Goal: Task Accomplishment & Management: Manage account settings

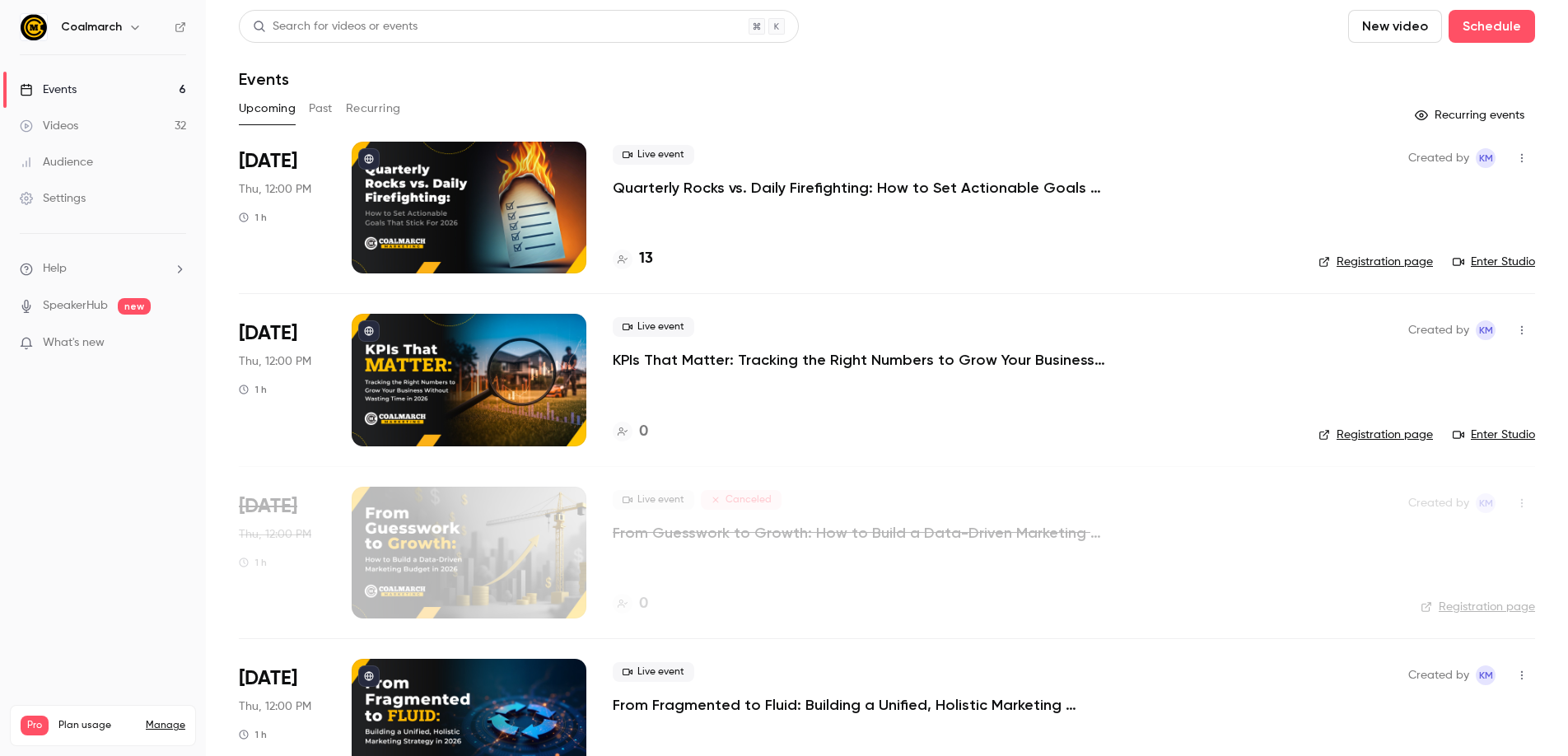
click at [183, 31] on icon at bounding box center [180, 27] width 11 height 11
click at [456, 80] on div "Events" at bounding box center [887, 79] width 1297 height 20
click at [1059, 17] on div "Search for videos or events New video Schedule" at bounding box center [887, 26] width 1297 height 33
drag, startPoint x: 1030, startPoint y: 67, endPoint x: 609, endPoint y: 115, distance: 423.7
click at [1024, 67] on header "Search for videos or events New video Schedule Events" at bounding box center [887, 49] width 1297 height 79
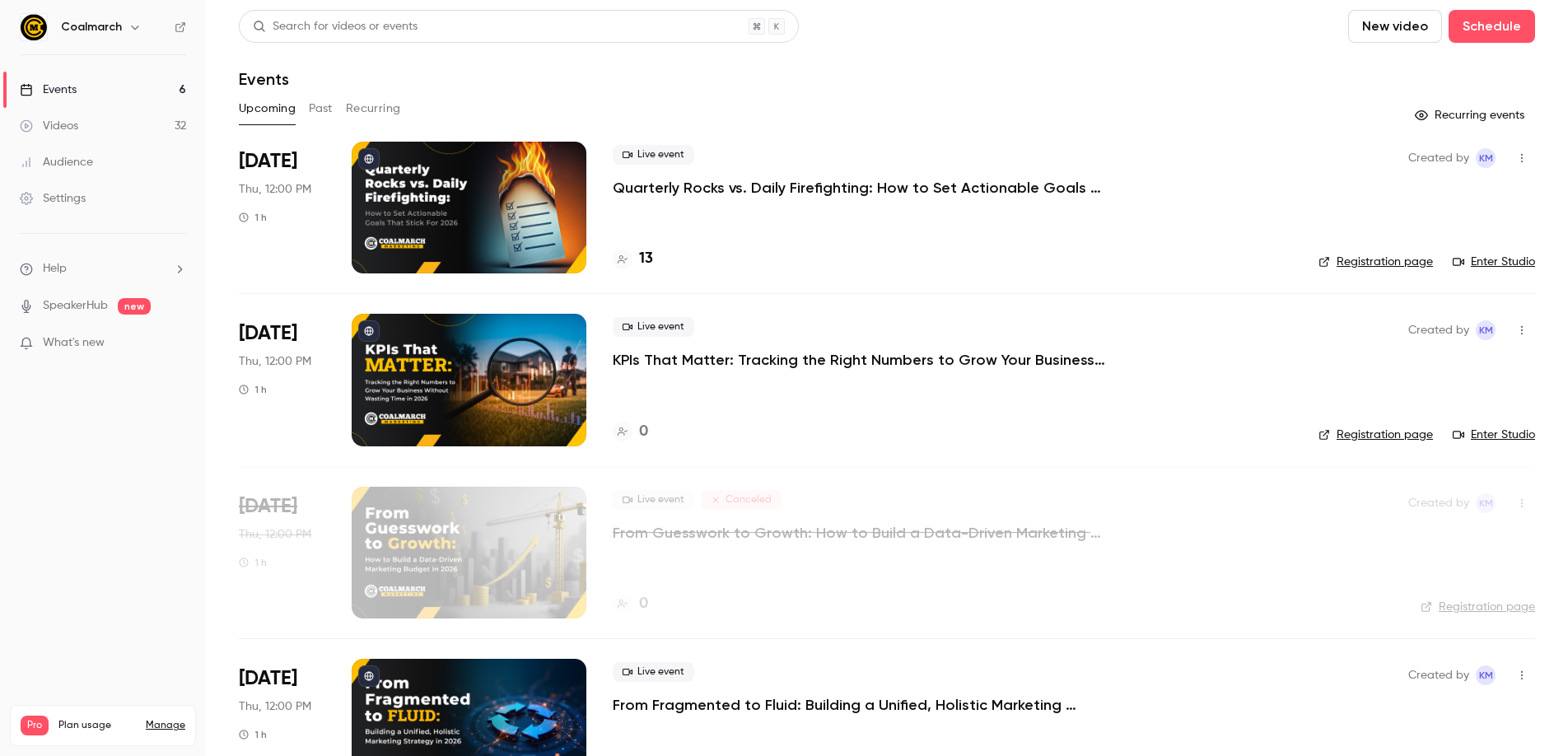
click at [73, 342] on span "What's new" at bounding box center [73, 343] width 62 height 17
click at [154, 464] on div at bounding box center [784, 378] width 1568 height 756
click at [66, 209] on link "Settings" at bounding box center [103, 199] width 206 height 37
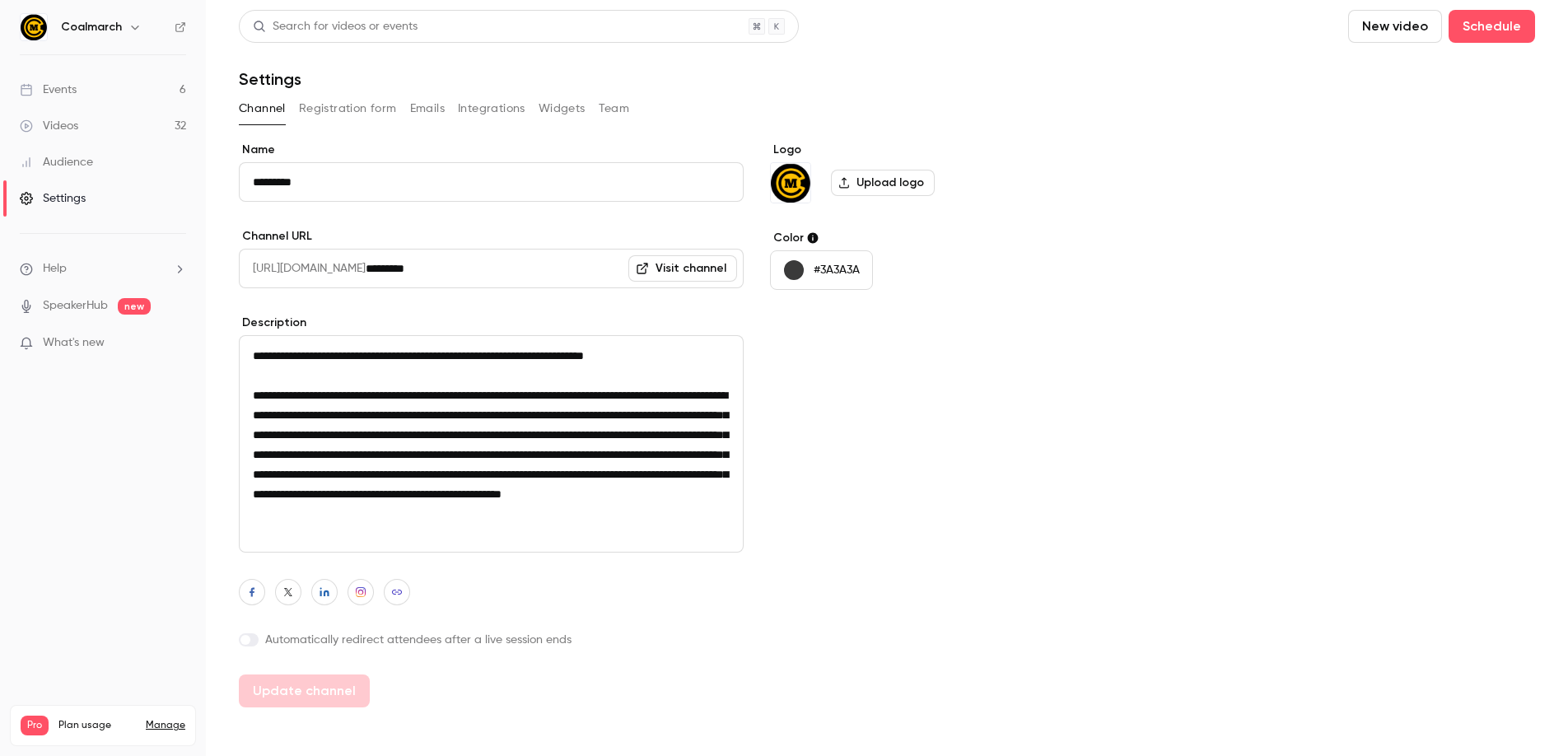
click at [357, 105] on button "Registration form" at bounding box center [348, 108] width 98 height 26
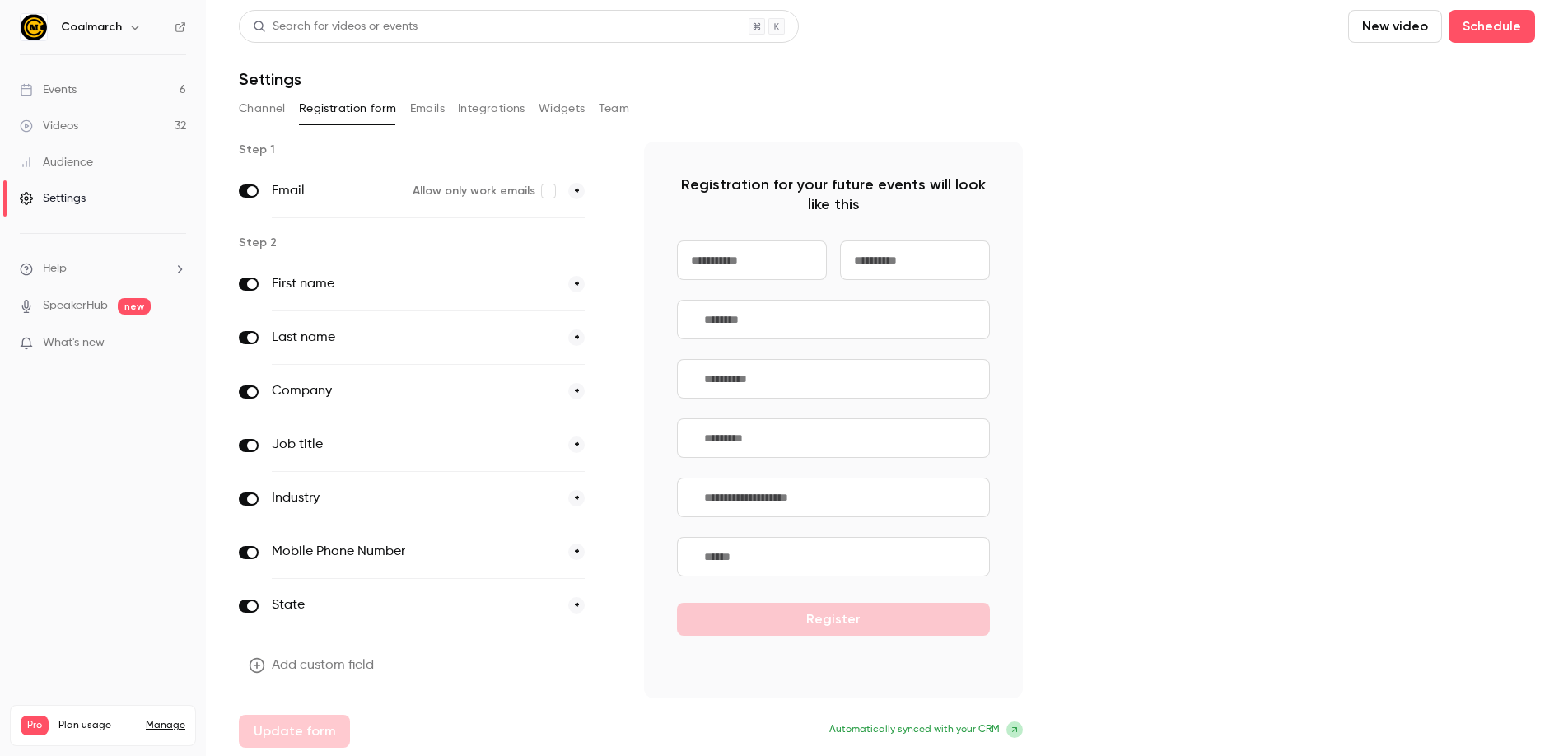
scroll to position [2, 0]
click at [424, 110] on button "Emails" at bounding box center [428, 107] width 35 height 26
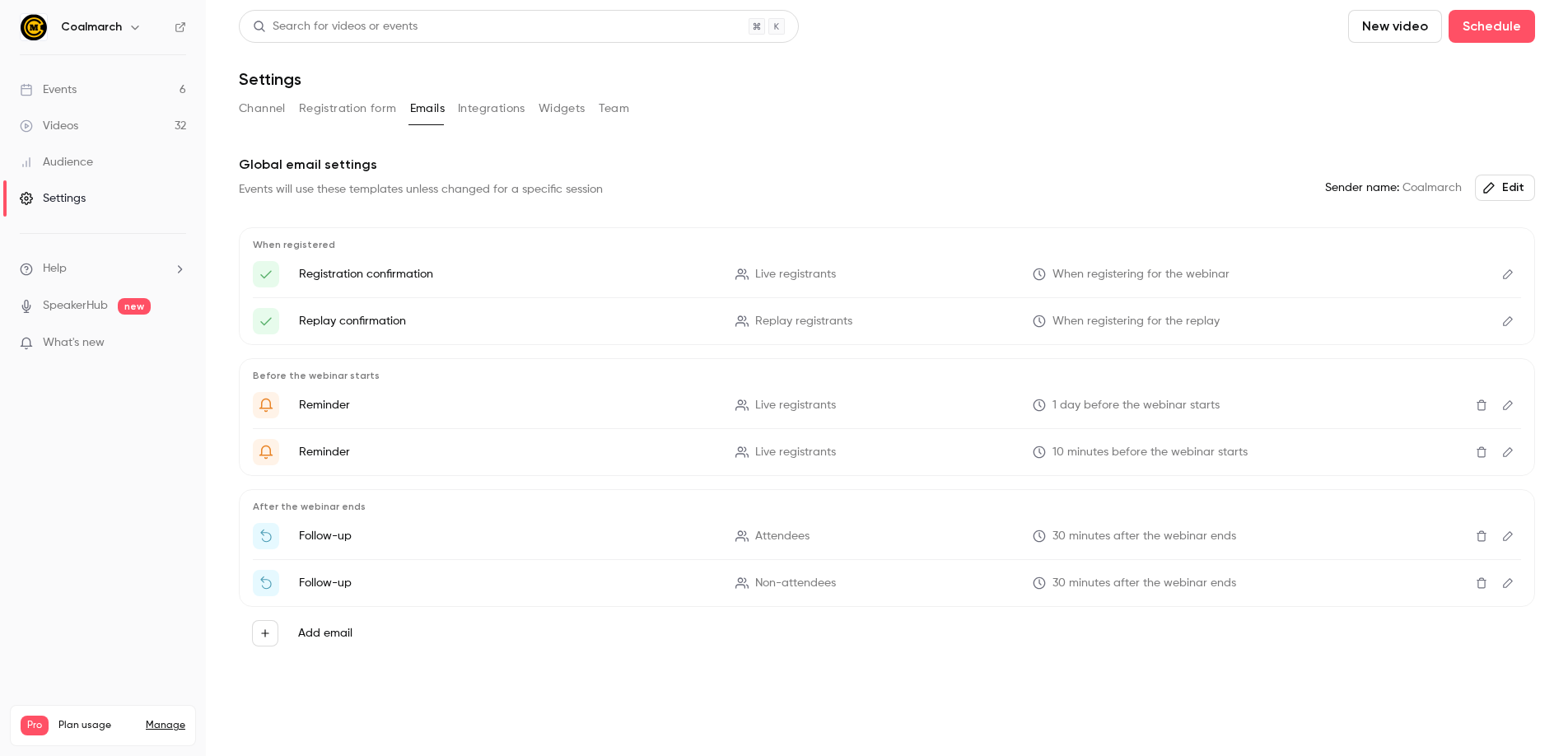
click at [476, 108] on button "Integrations" at bounding box center [491, 108] width 67 height 26
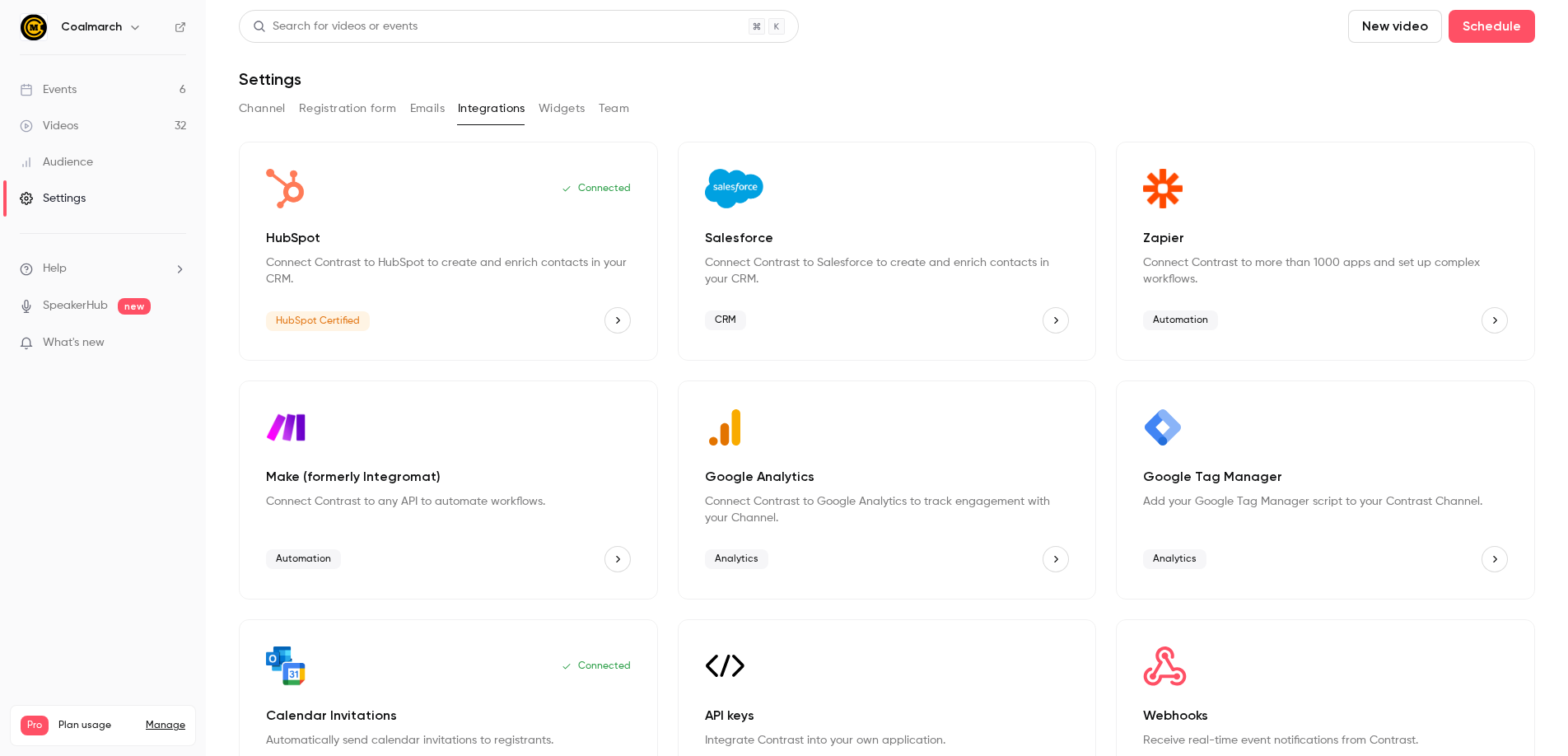
click at [554, 111] on button "Widgets" at bounding box center [562, 108] width 47 height 26
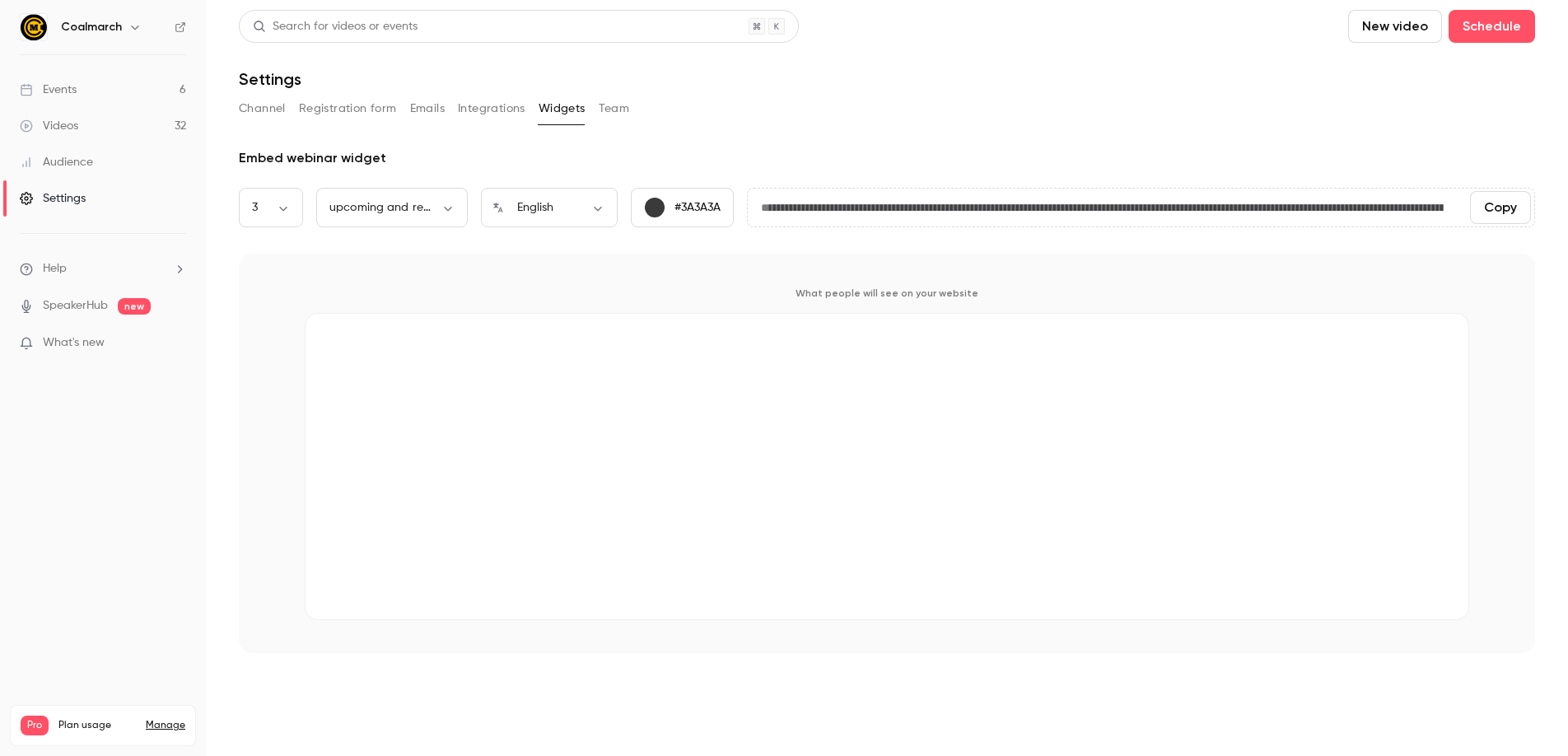
click at [617, 105] on button "Team" at bounding box center [614, 108] width 31 height 26
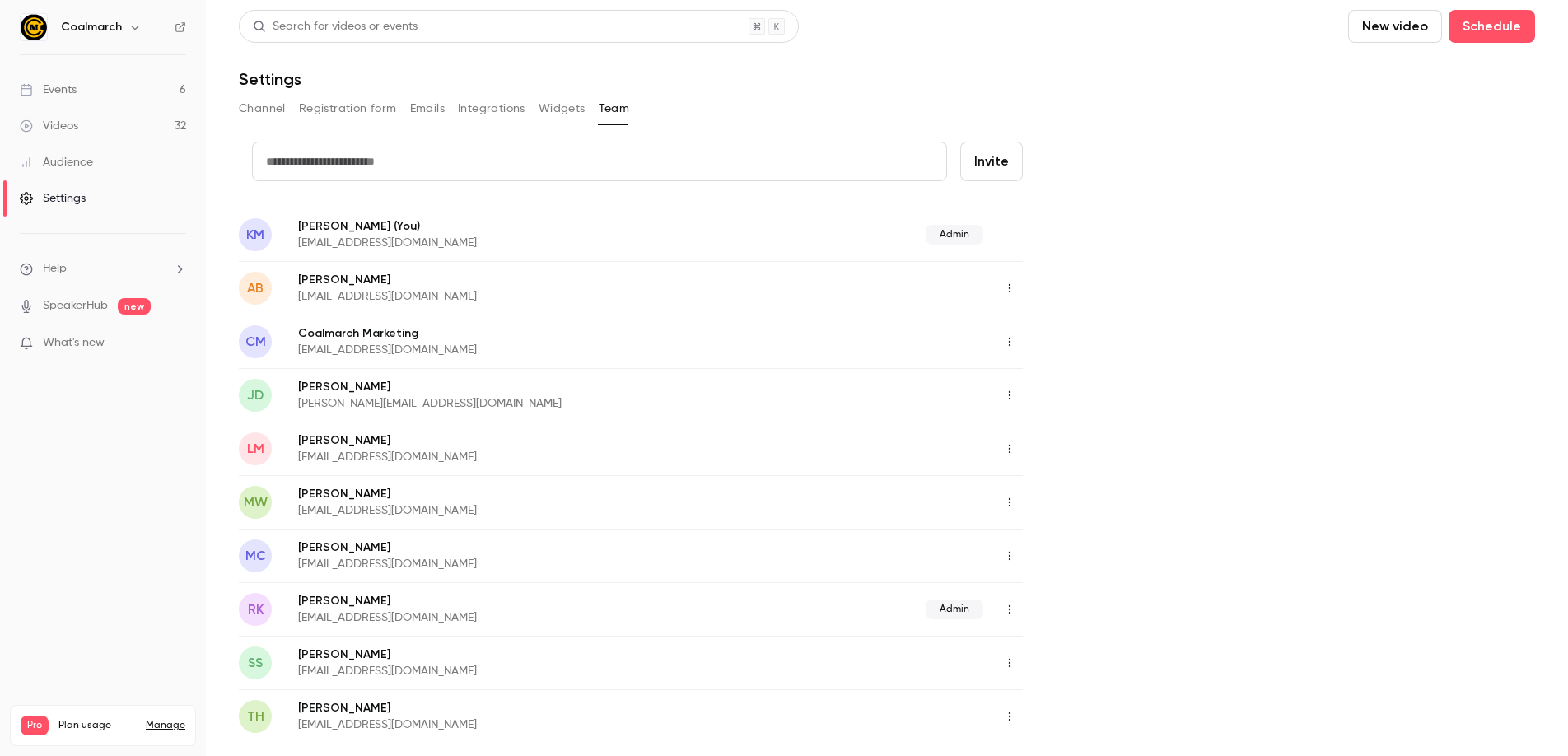
click at [276, 116] on button "Channel" at bounding box center [263, 108] width 47 height 26
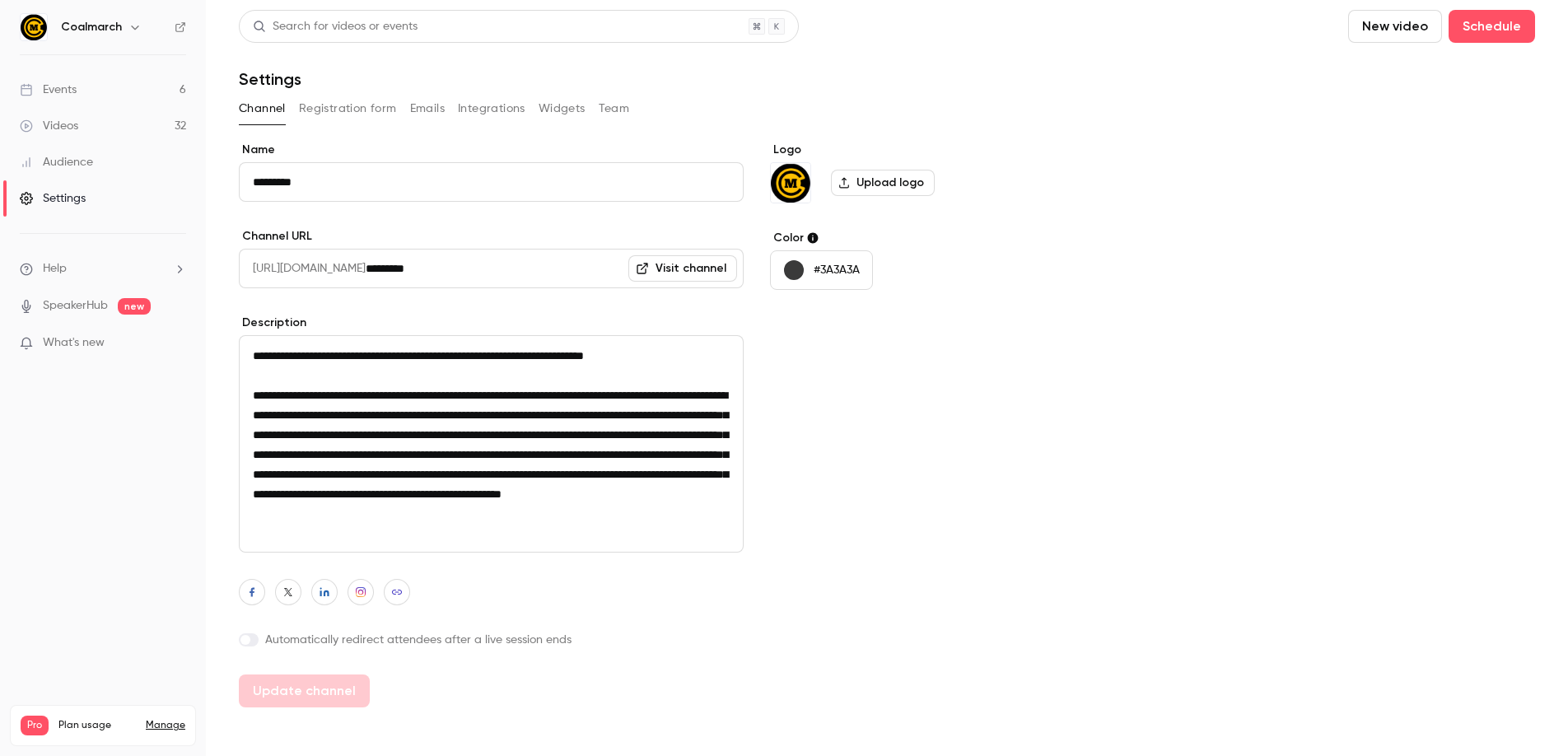
scroll to position [2, 0]
click at [960, 571] on div "Logo Upload logo Color #3A3A3A" at bounding box center [897, 424] width 253 height 566
click at [144, 588] on nav "Coalmarch Events 6 Videos 32 Audience Settings Help SpeakerHub new What's new P…" at bounding box center [103, 378] width 206 height 756
click at [183, 277] on li "Help" at bounding box center [103, 269] width 167 height 17
drag, startPoint x: 117, startPoint y: 531, endPoint x: 72, endPoint y: 378, distance: 159.5
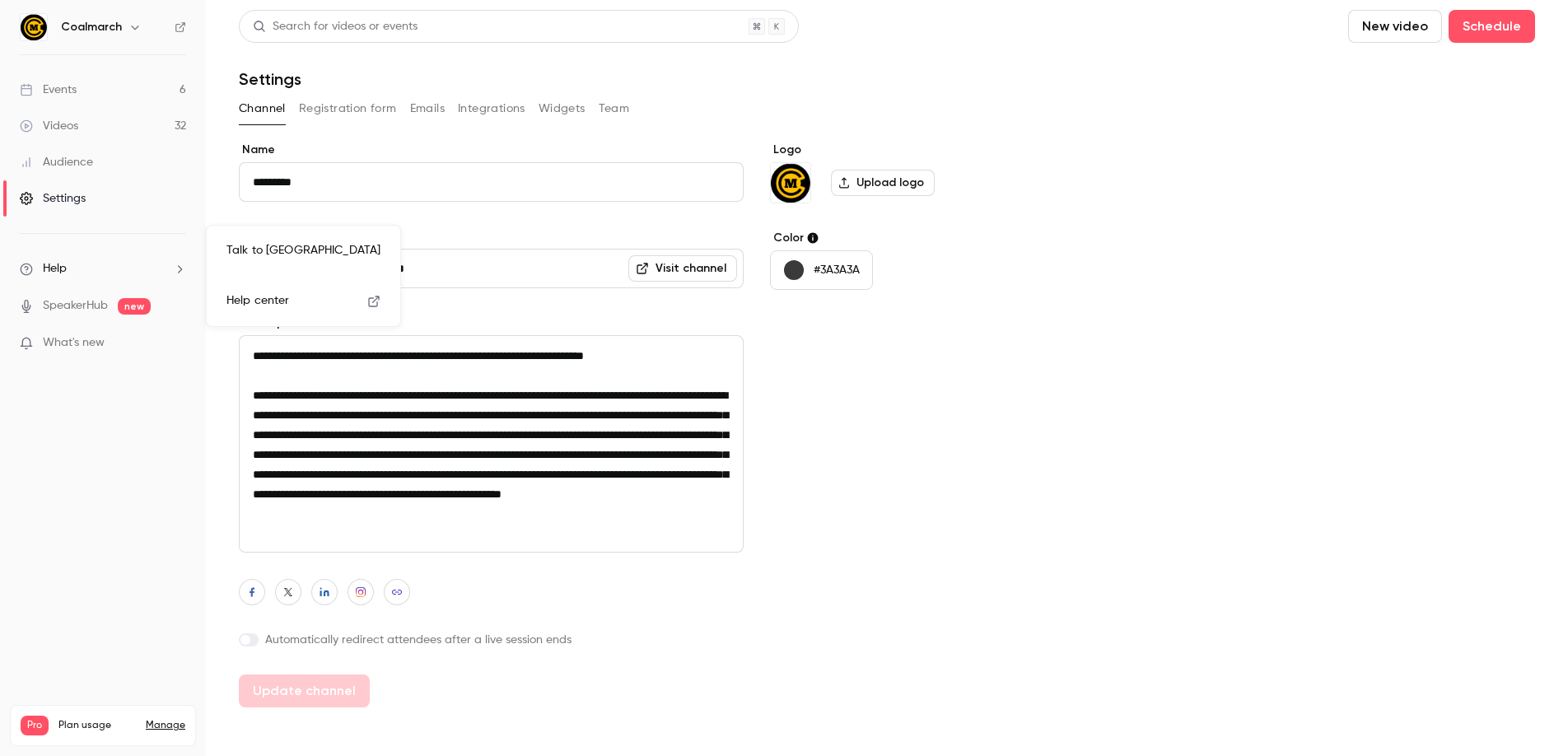
click at [117, 530] on div at bounding box center [784, 378] width 1568 height 756
